Goal: Find contact information: Find contact information

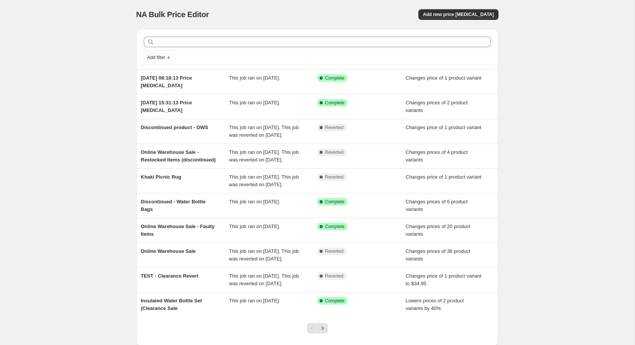
click at [557, 135] on div "NA Bulk Price Editor. This page is ready NA Bulk Price Editor Add new price [ME…" at bounding box center [317, 196] width 634 height 393
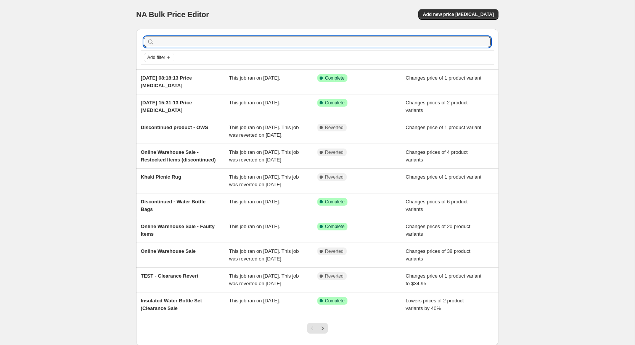
drag, startPoint x: 510, startPoint y: 27, endPoint x: 125, endPoint y: 73, distance: 387.4
click at [127, 74] on div "NA Bulk Price Editor. This page is ready NA Bulk Price Editor Add new price [ME…" at bounding box center [317, 196] width 634 height 393
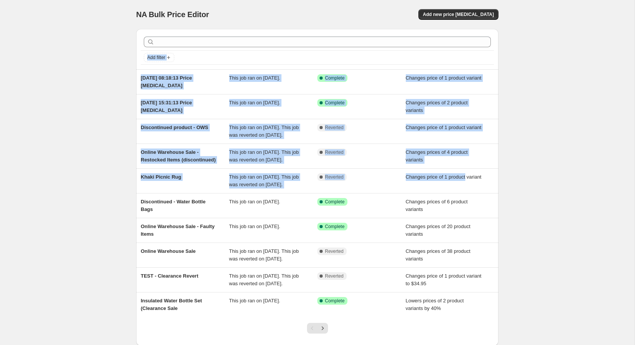
drag, startPoint x: 110, startPoint y: 56, endPoint x: 588, endPoint y: 187, distance: 495.7
click at [587, 190] on div "NA Bulk Price Editor. This page is ready NA Bulk Price Editor Add new price [ME…" at bounding box center [317, 196] width 634 height 393
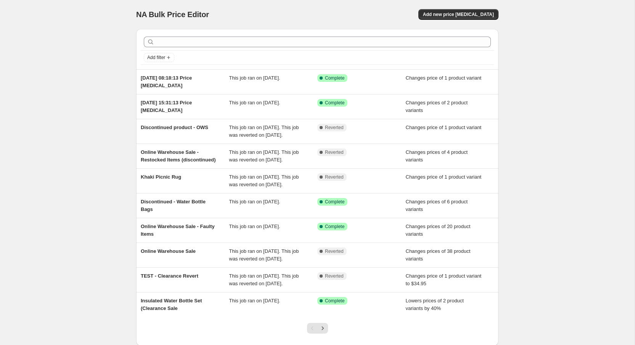
click at [576, 103] on div "NA Bulk Price Editor. This page is ready NA Bulk Price Editor Add new price [ME…" at bounding box center [317, 196] width 634 height 393
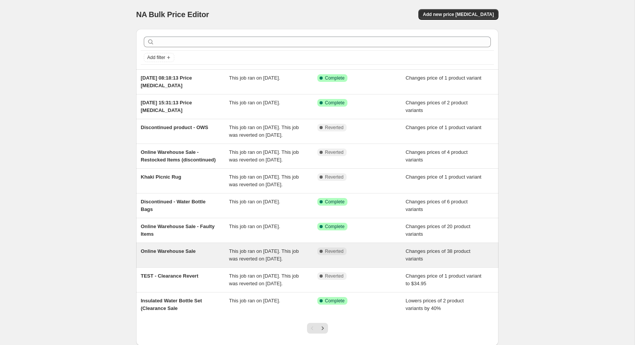
scroll to position [85, 0]
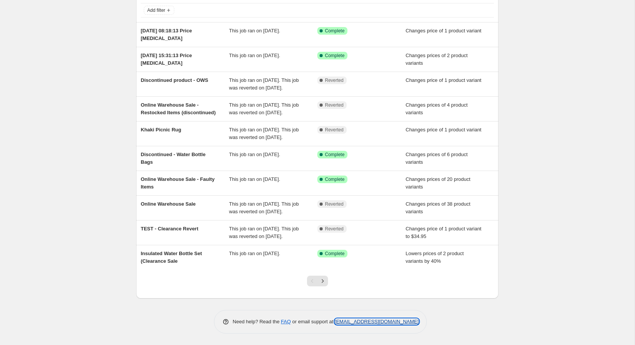
click at [377, 323] on link "[EMAIL_ADDRESS][DOMAIN_NAME]" at bounding box center [377, 322] width 84 height 6
drag, startPoint x: 334, startPoint y: 323, endPoint x: 441, endPoint y: 325, distance: 106.8
click at [441, 325] on div "Need help? Read the FAQ or email support at [EMAIL_ADDRESS][DOMAIN_NAME]" at bounding box center [320, 322] width 356 height 24
drag, startPoint x: 424, startPoint y: 323, endPoint x: 334, endPoint y: 324, distance: 89.6
click at [334, 324] on div "Need help? Read the FAQ or email support at [EMAIL_ADDRESS][DOMAIN_NAME]" at bounding box center [320, 322] width 213 height 24
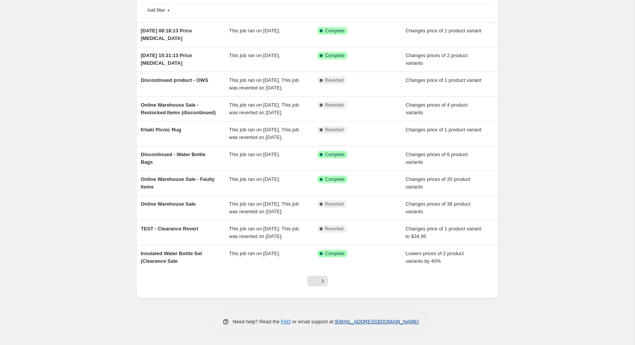
copy link "[EMAIL_ADDRESS][DOMAIN_NAME]"
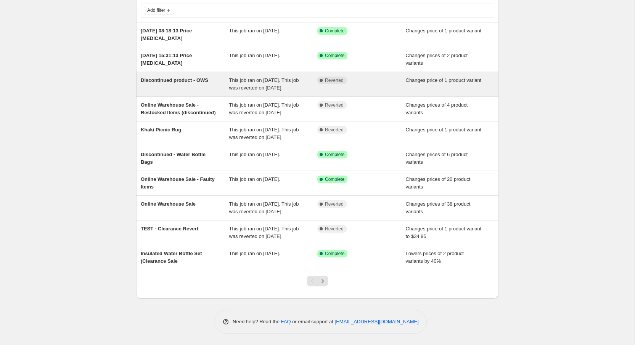
scroll to position [0, 0]
